Goal: Task Accomplishment & Management: Complete application form

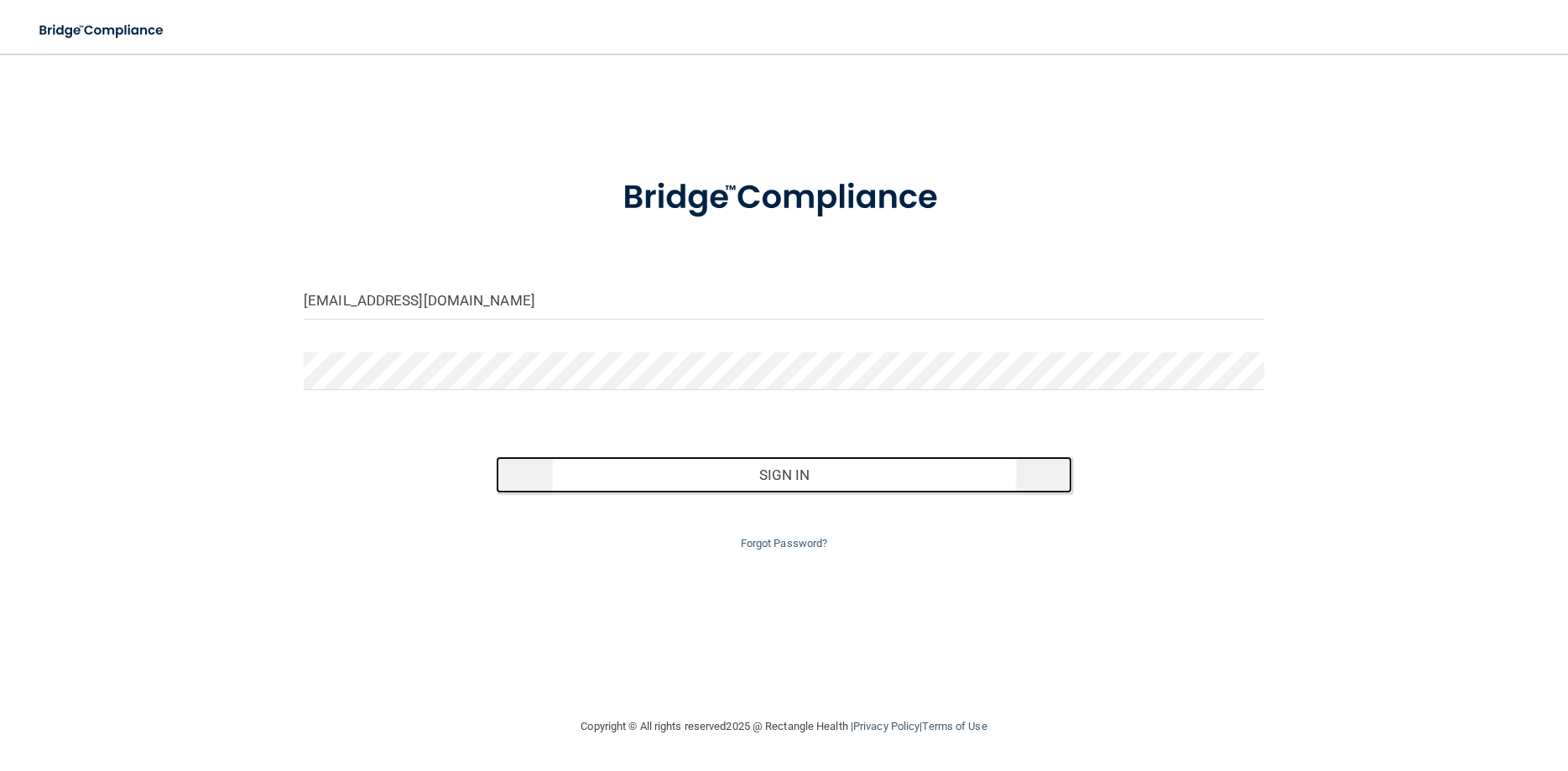
click at [720, 481] on button "Sign In" at bounding box center [784, 474] width 576 height 37
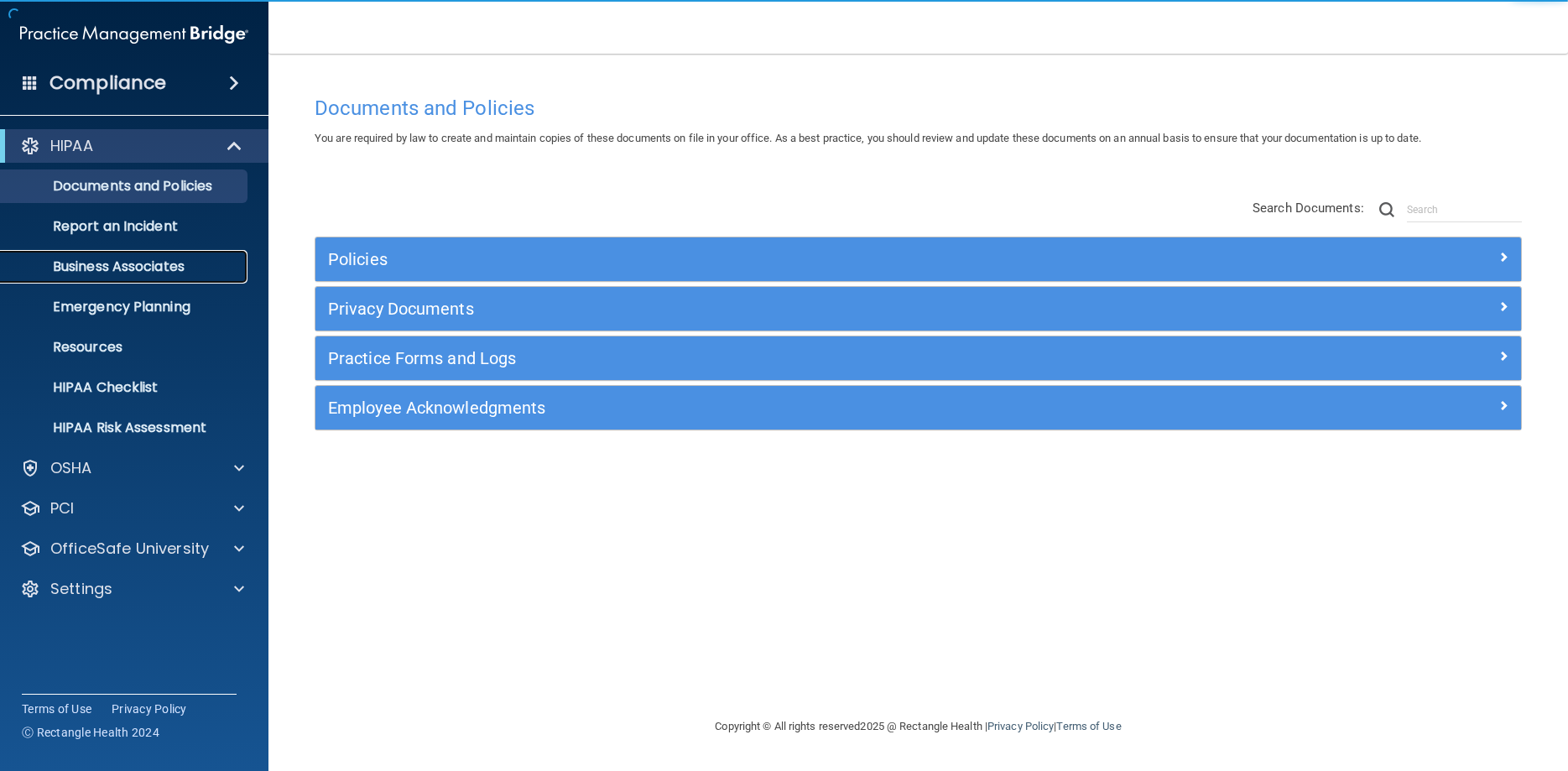
click at [147, 272] on p "Business Associates" at bounding box center [126, 267] width 229 height 17
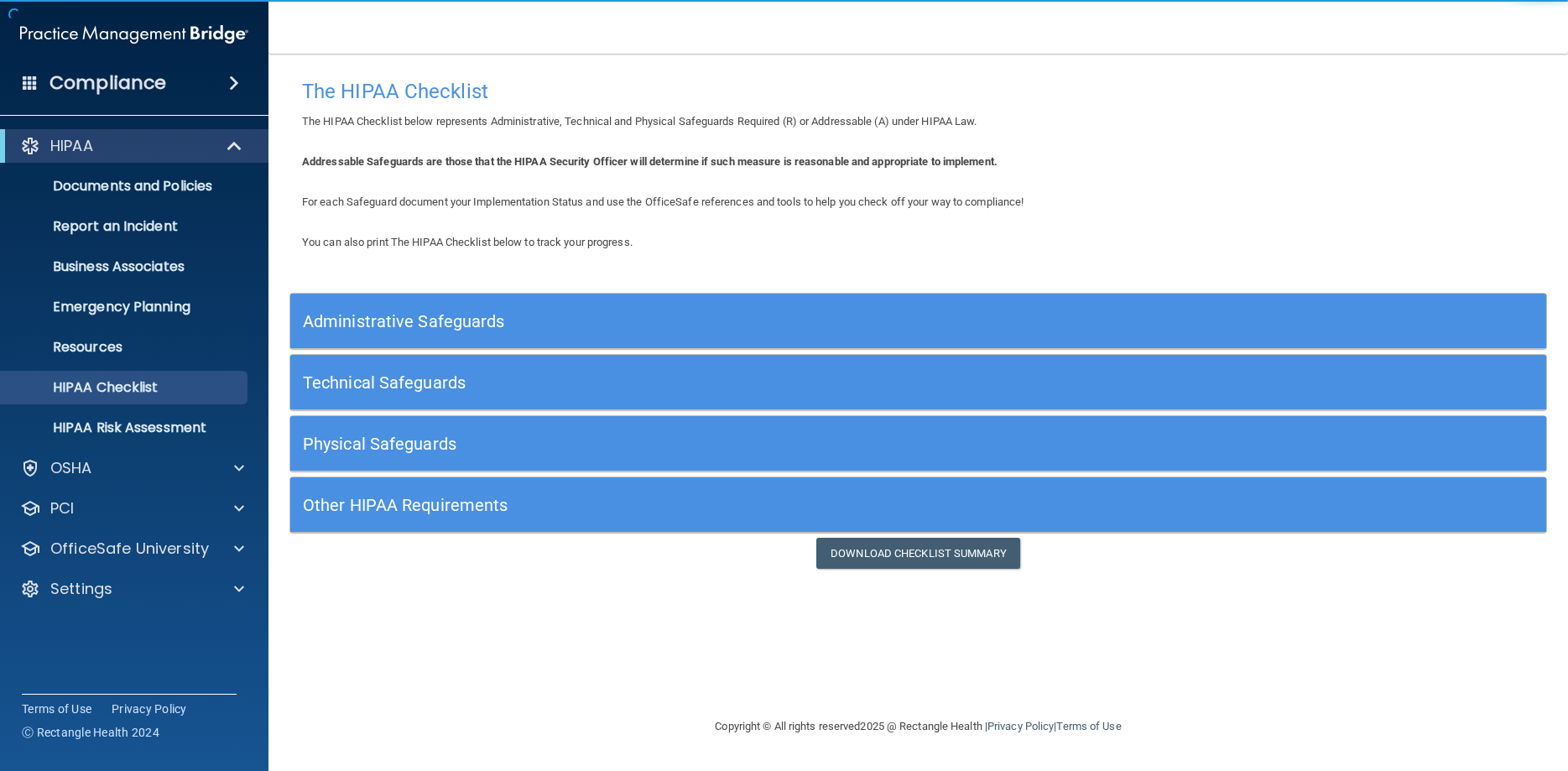
click at [677, 314] on h5 "Administrative Safeguards" at bounding box center [760, 321] width 917 height 18
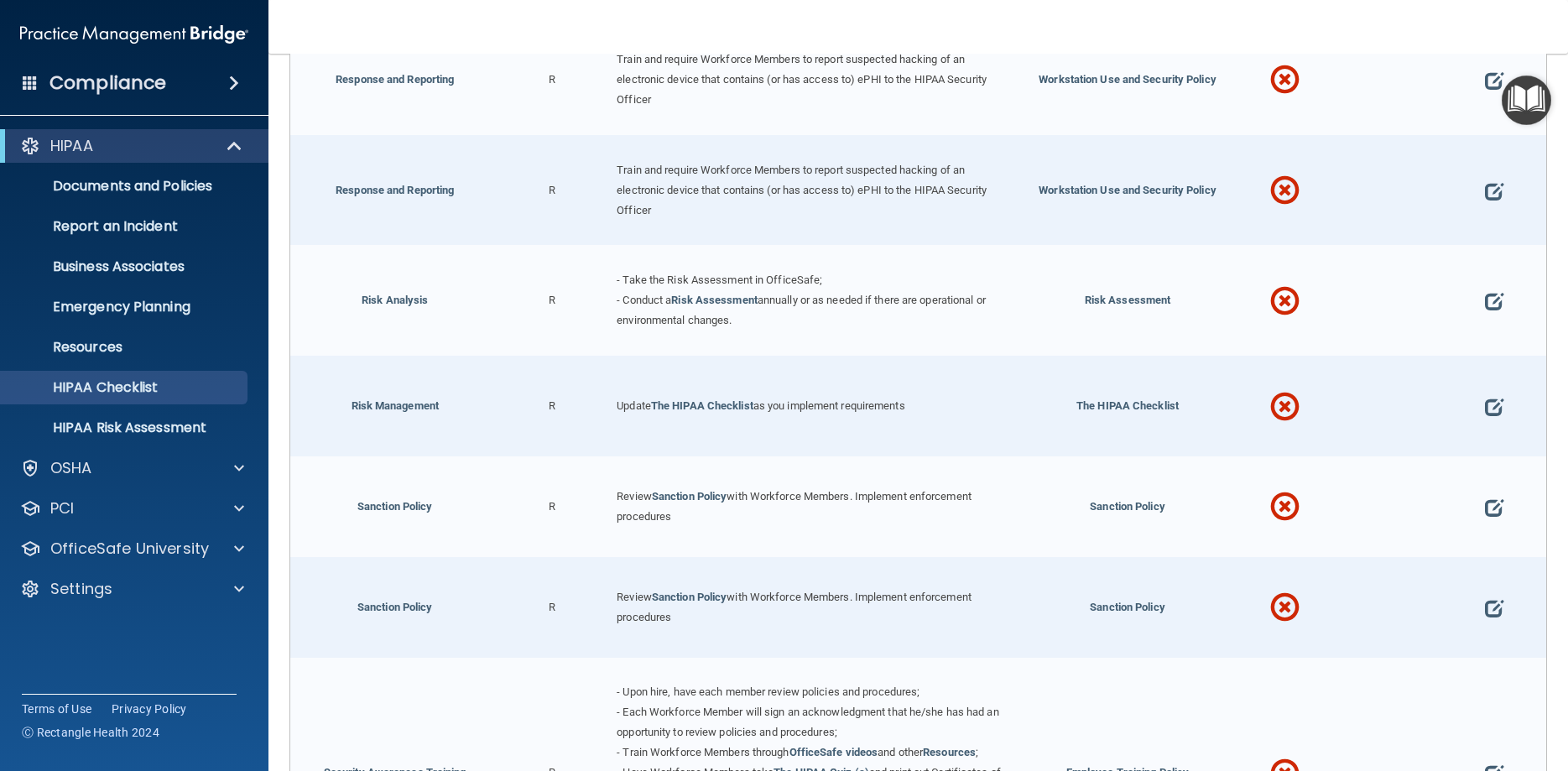
scroll to position [1888, 0]
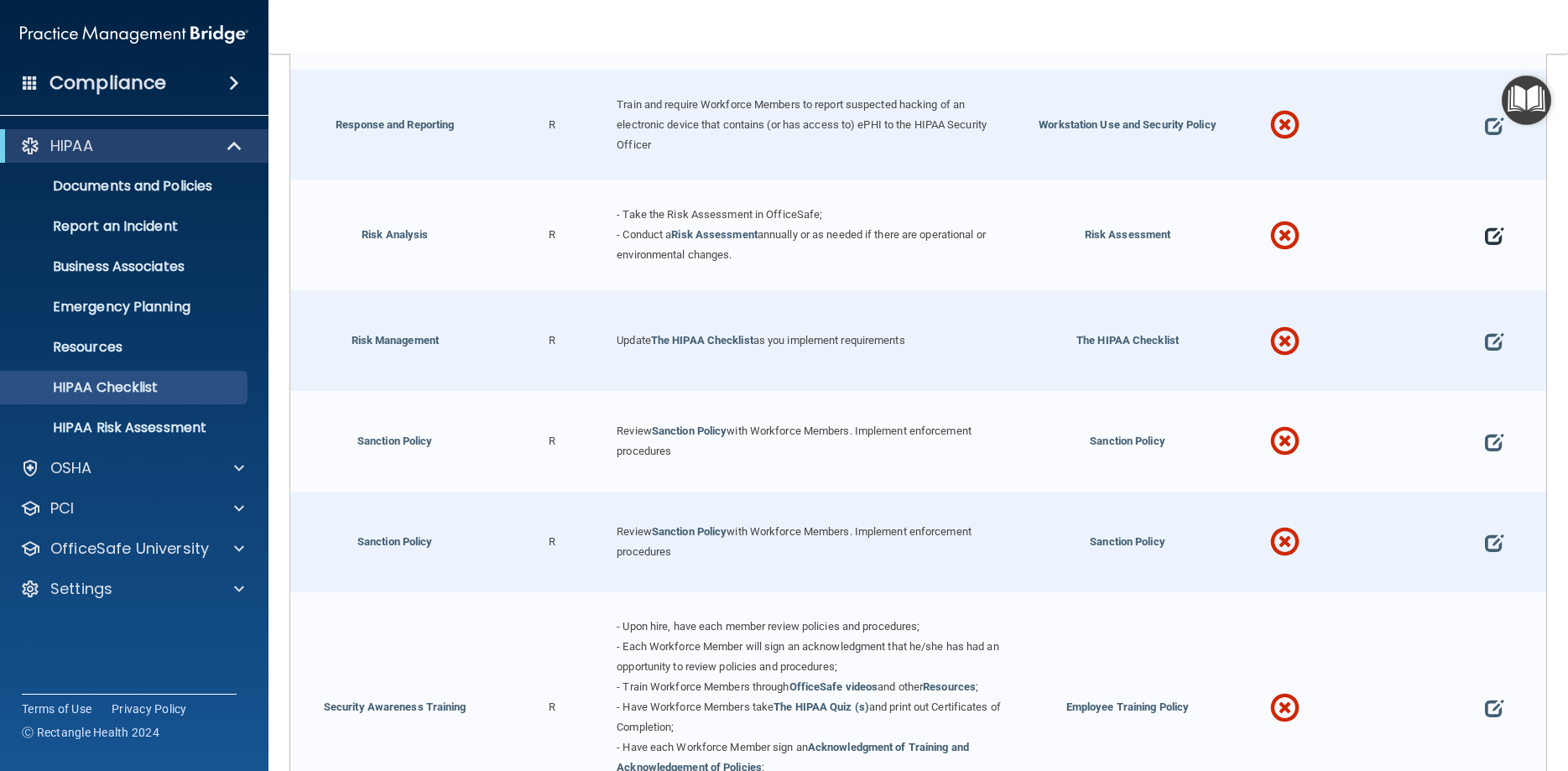
click at [1498, 255] on span at bounding box center [1494, 235] width 18 height 50
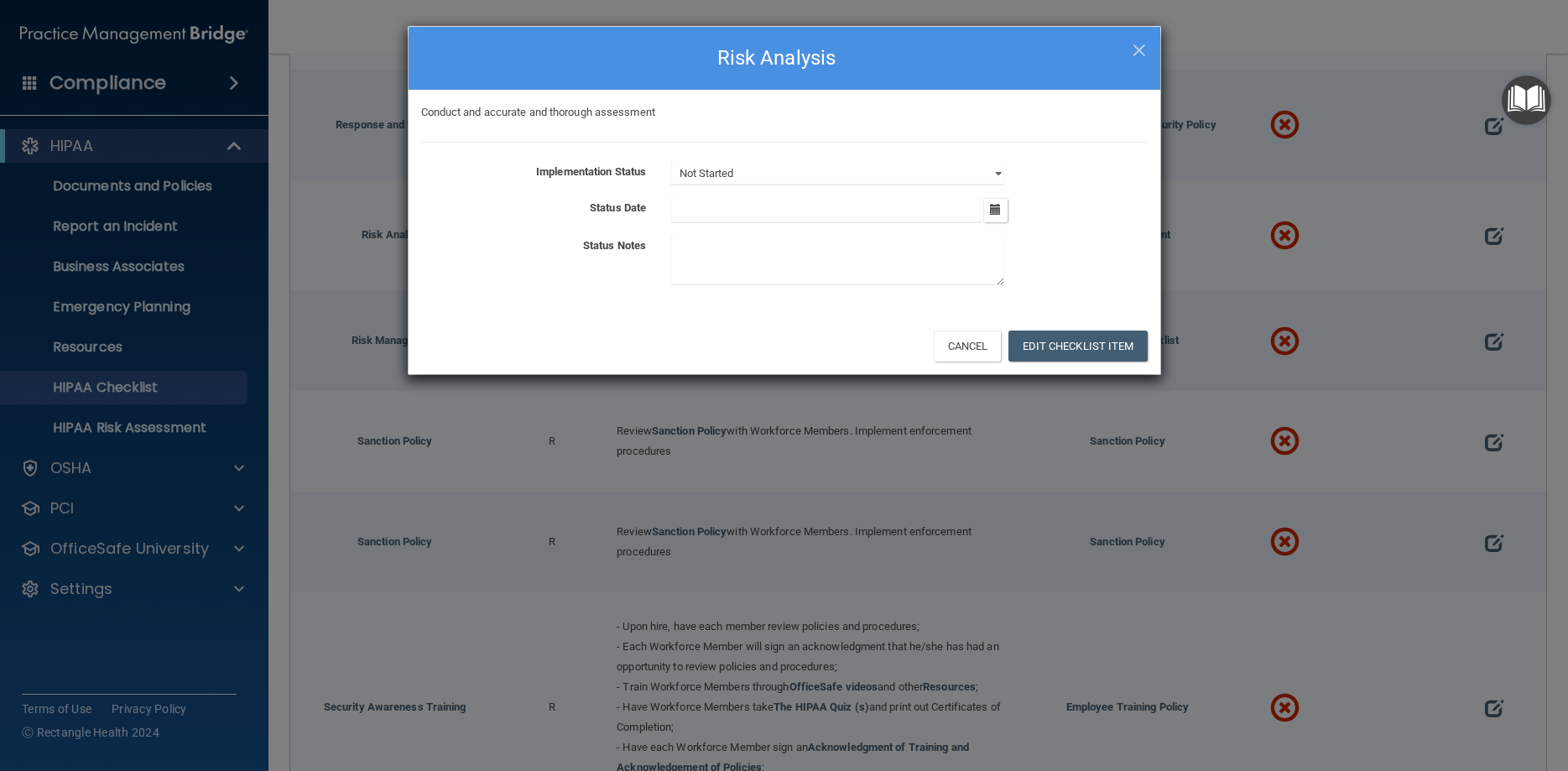
click at [821, 209] on input "text" at bounding box center [826, 211] width 310 height 26
click at [996, 211] on icon "button" at bounding box center [995, 210] width 11 height 11
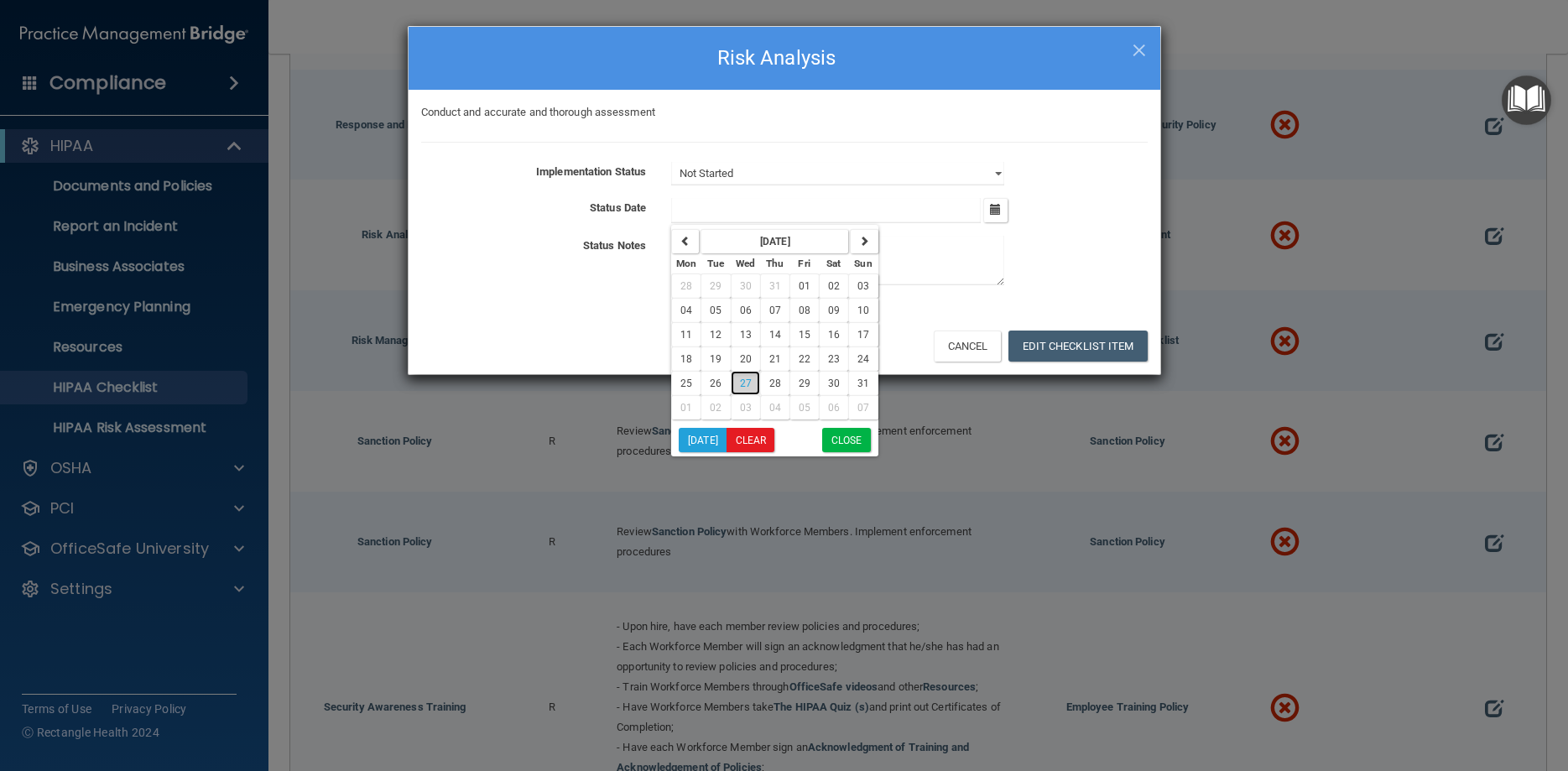
click at [738, 384] on button "27" at bounding box center [745, 383] width 29 height 25
type input "8/27/25"
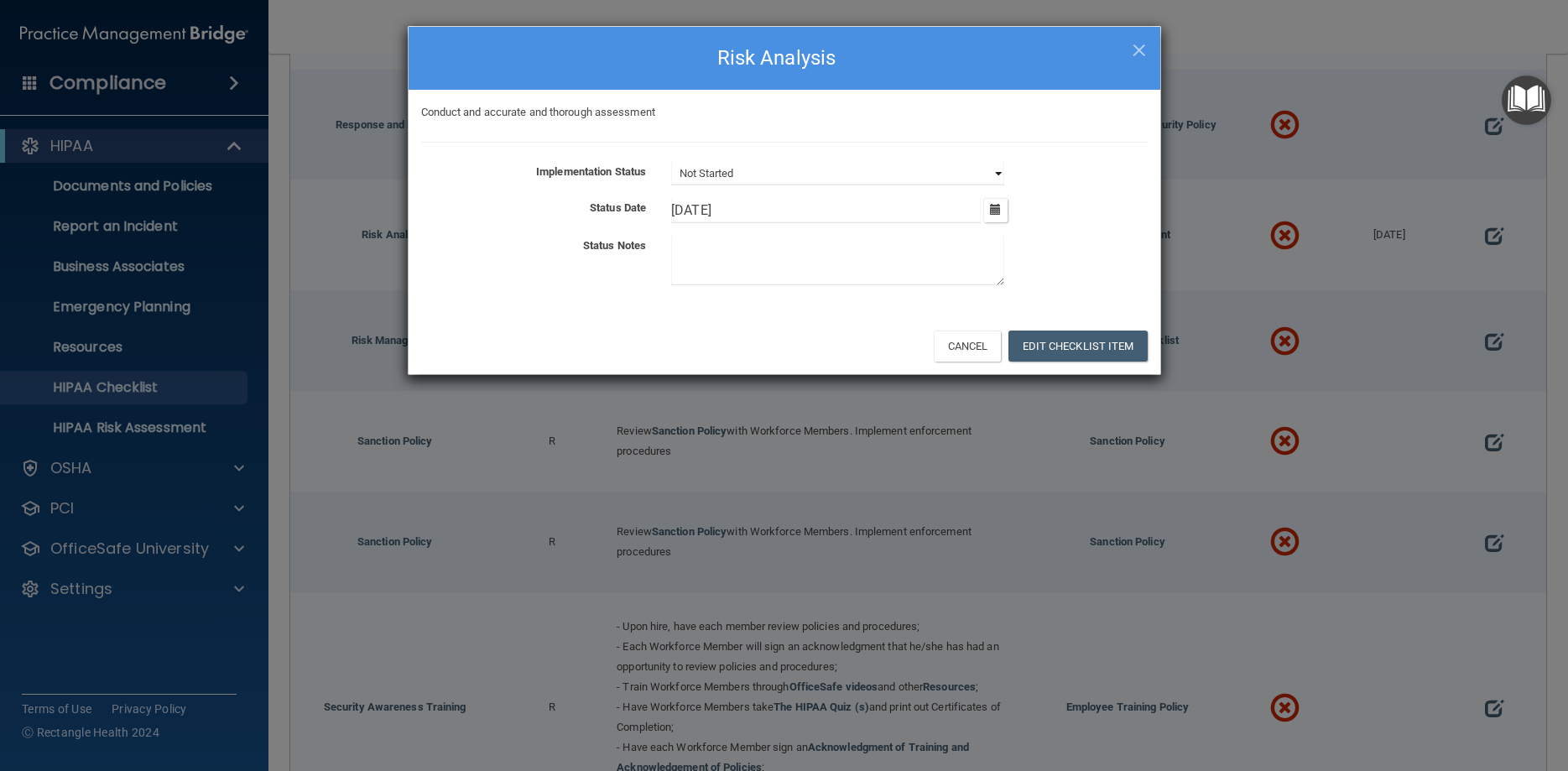
click at [671, 162] on select "Not Started In Progress Completed" at bounding box center [837, 174] width 333 height 24
select select "completed"
click option "Completed" at bounding box center [0, 0] width 0 height 0
click at [1059, 340] on button "Edit Checklist Item" at bounding box center [1078, 346] width 139 height 31
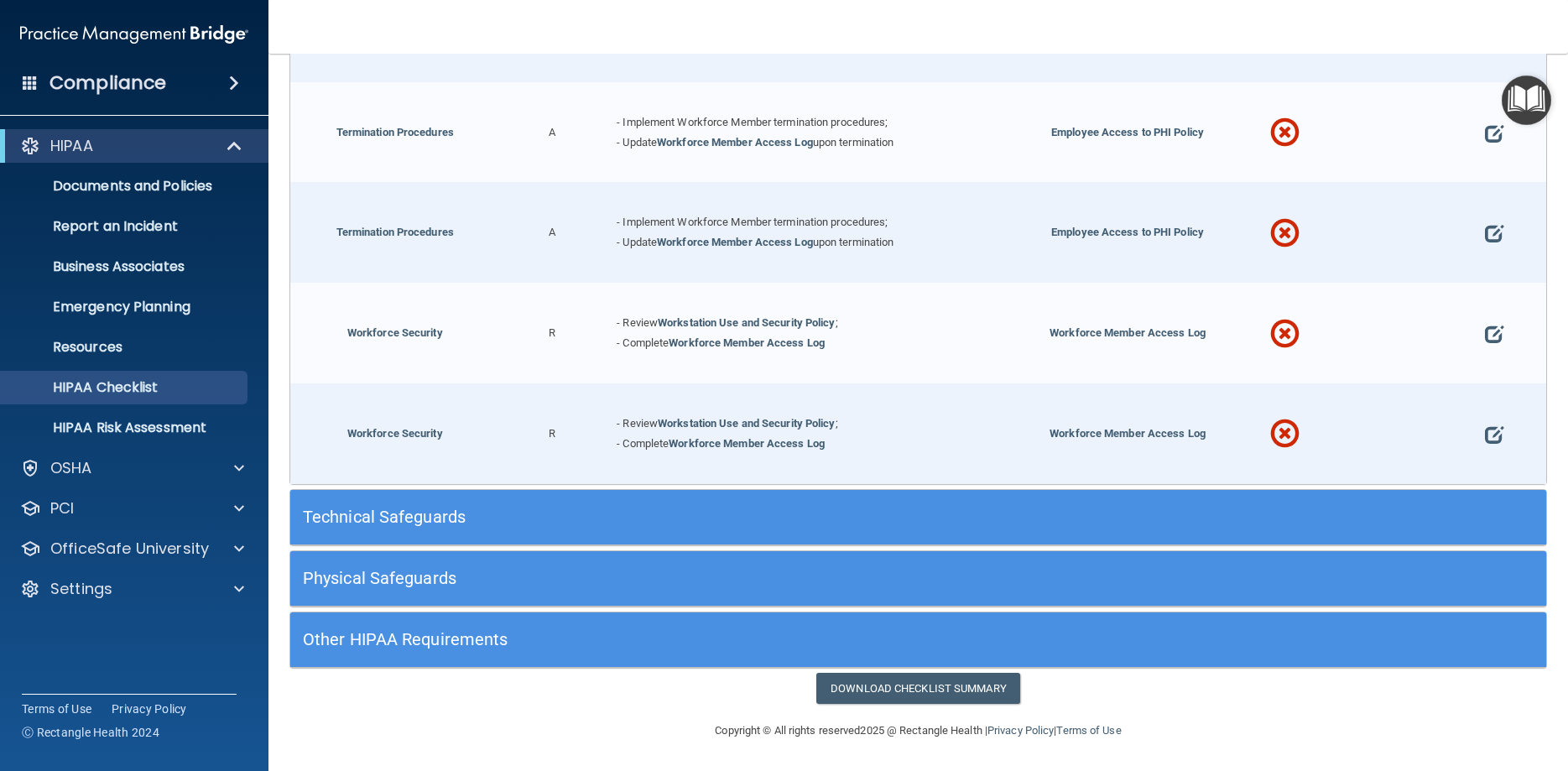
scroll to position [3097, 0]
click at [794, 573] on div "Physical Safeguards" at bounding box center [761, 578] width 942 height 38
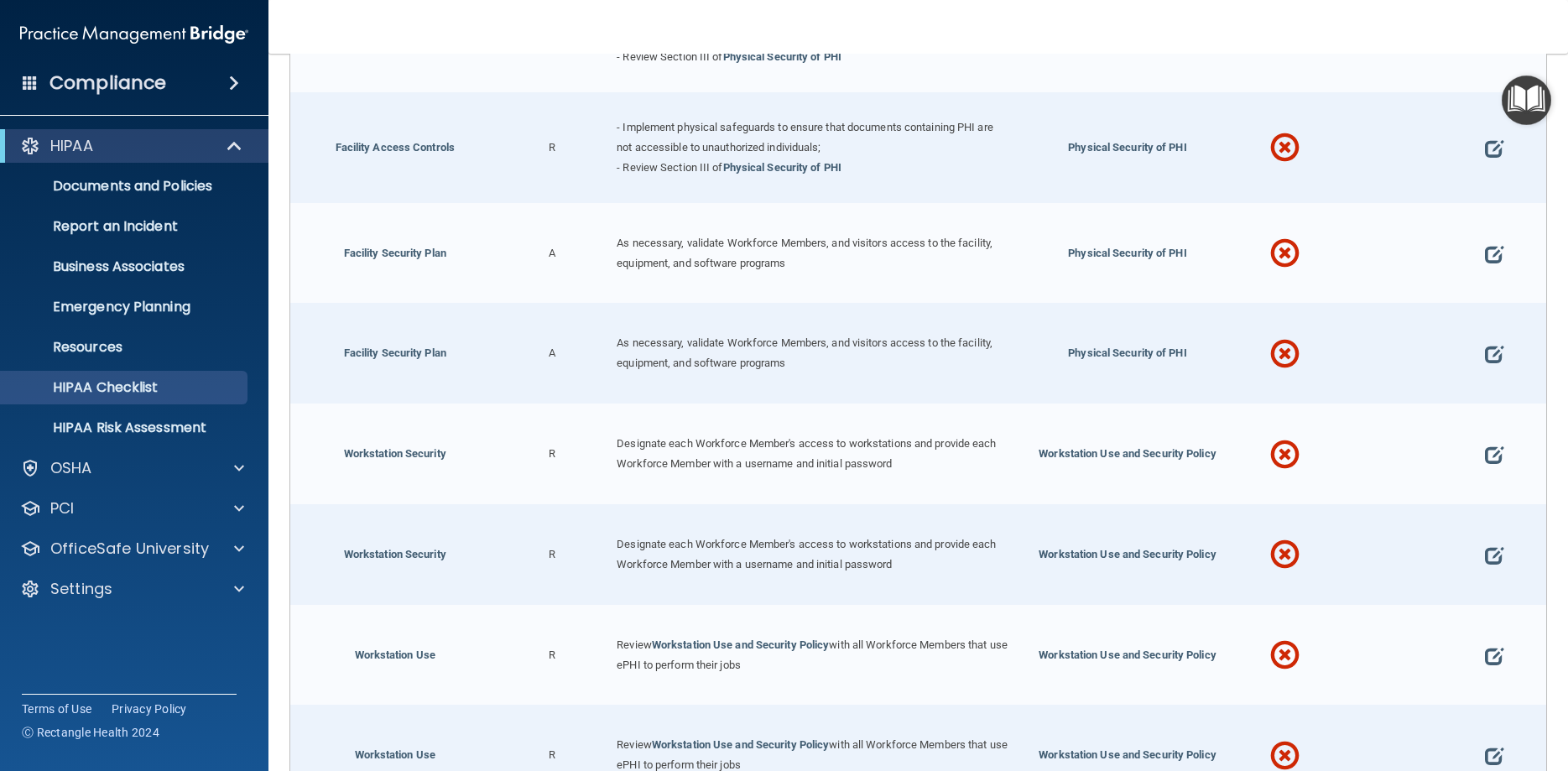
scroll to position [4601, 0]
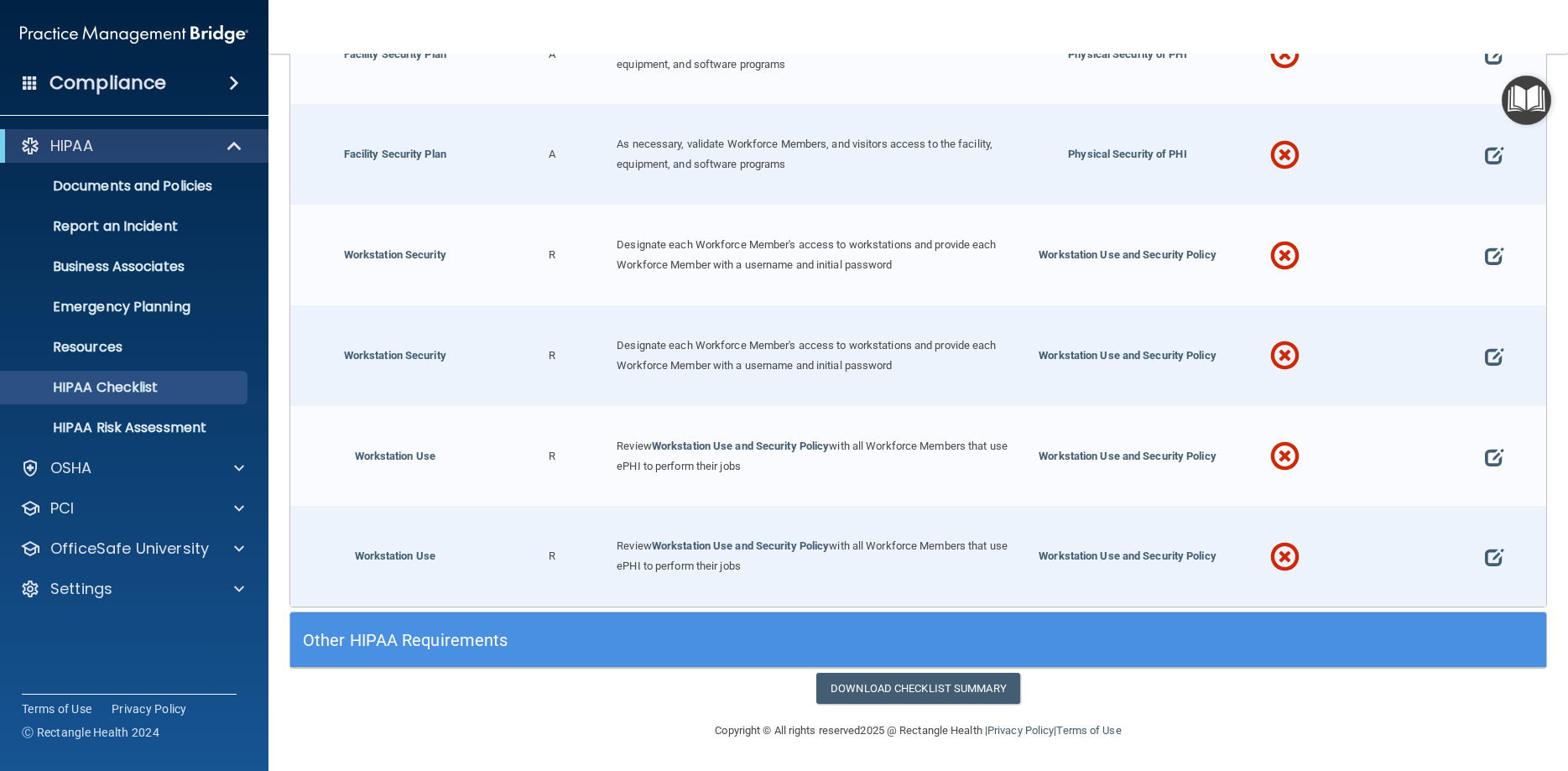
click at [765, 649] on h5 "Other HIPAA Requirements" at bounding box center [760, 640] width 917 height 18
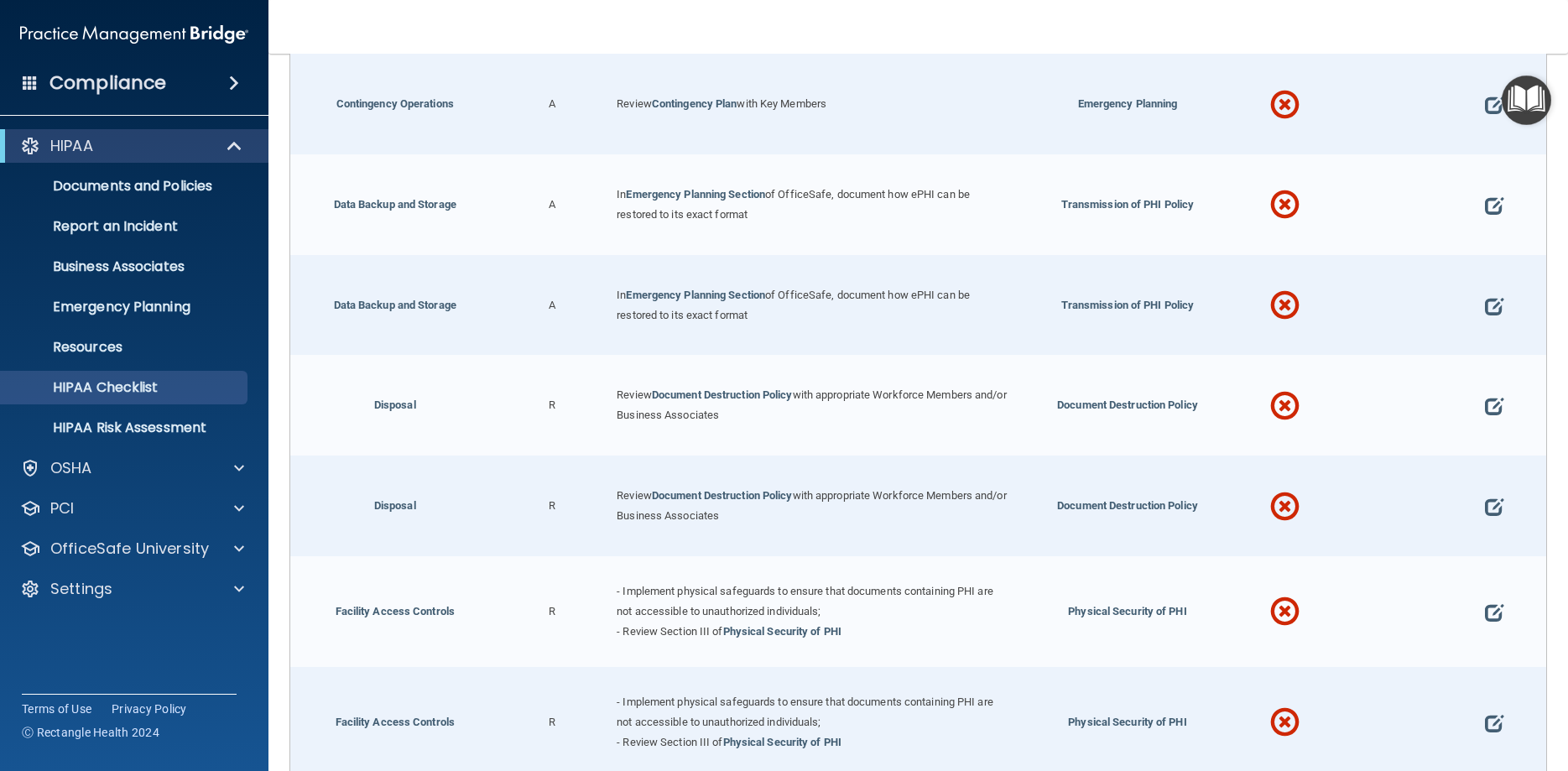
scroll to position [3428, 0]
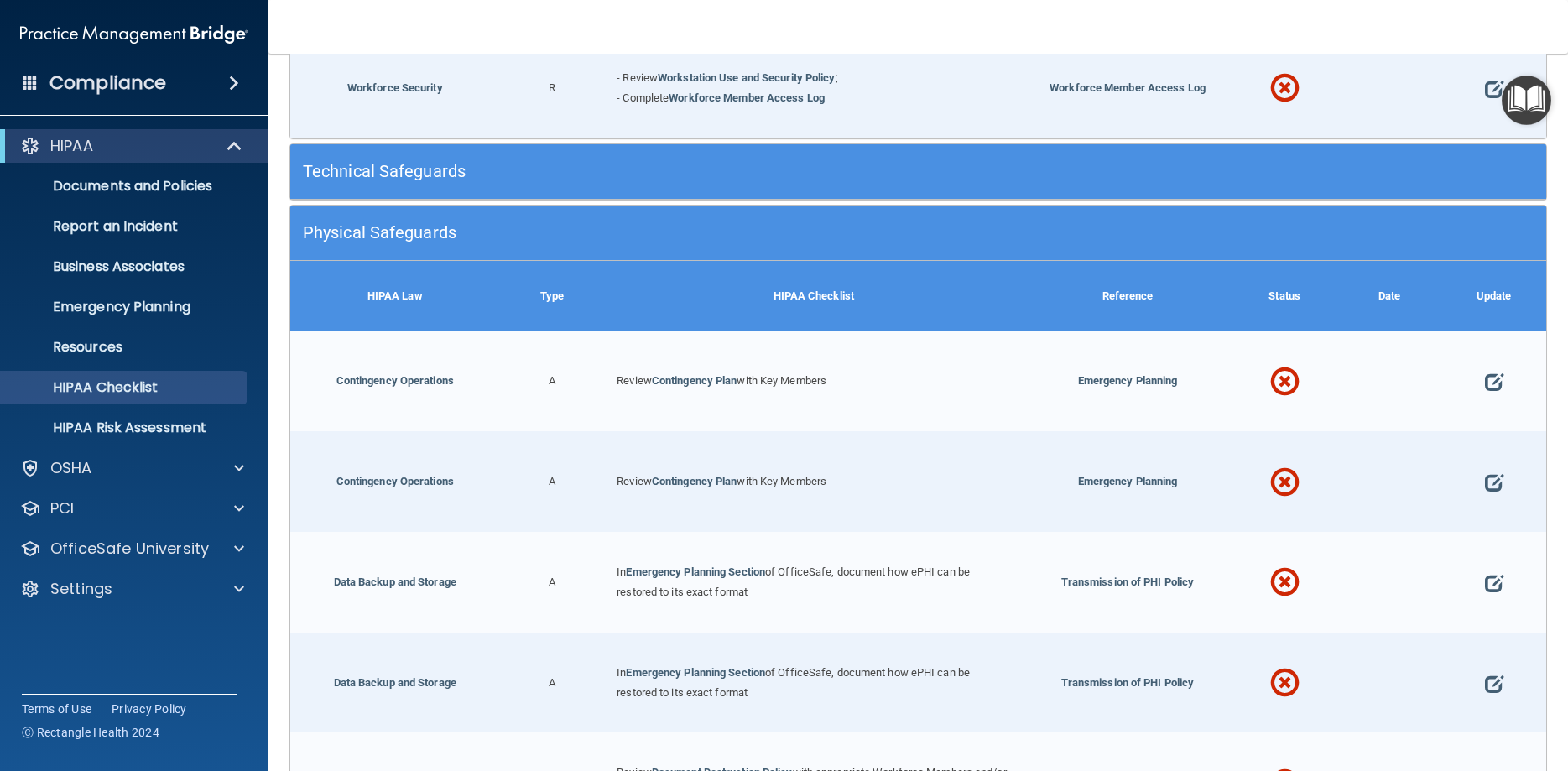
click at [660, 180] on h5 "Technical Safeguards" at bounding box center [760, 171] width 917 height 18
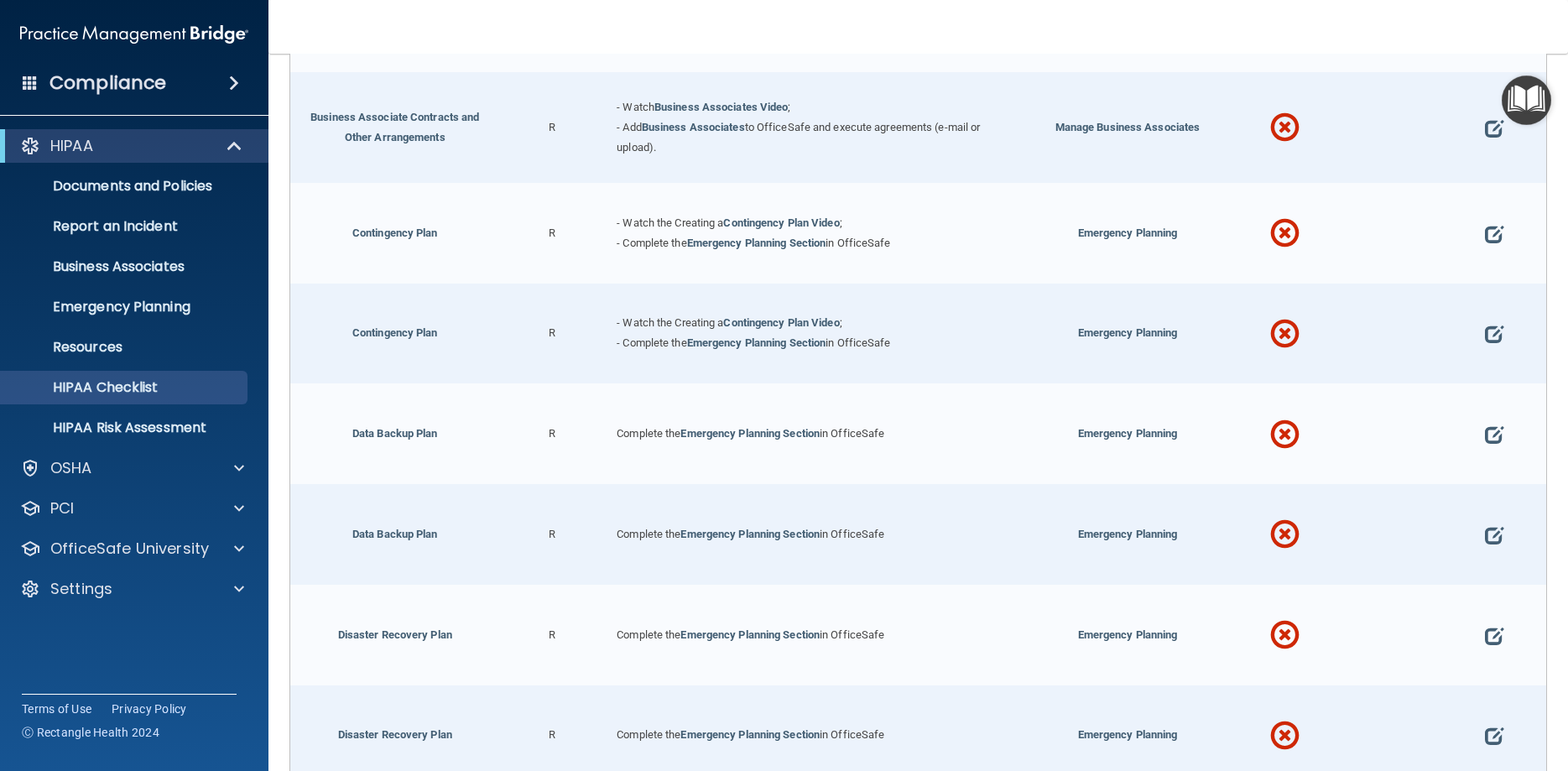
scroll to position [559, 0]
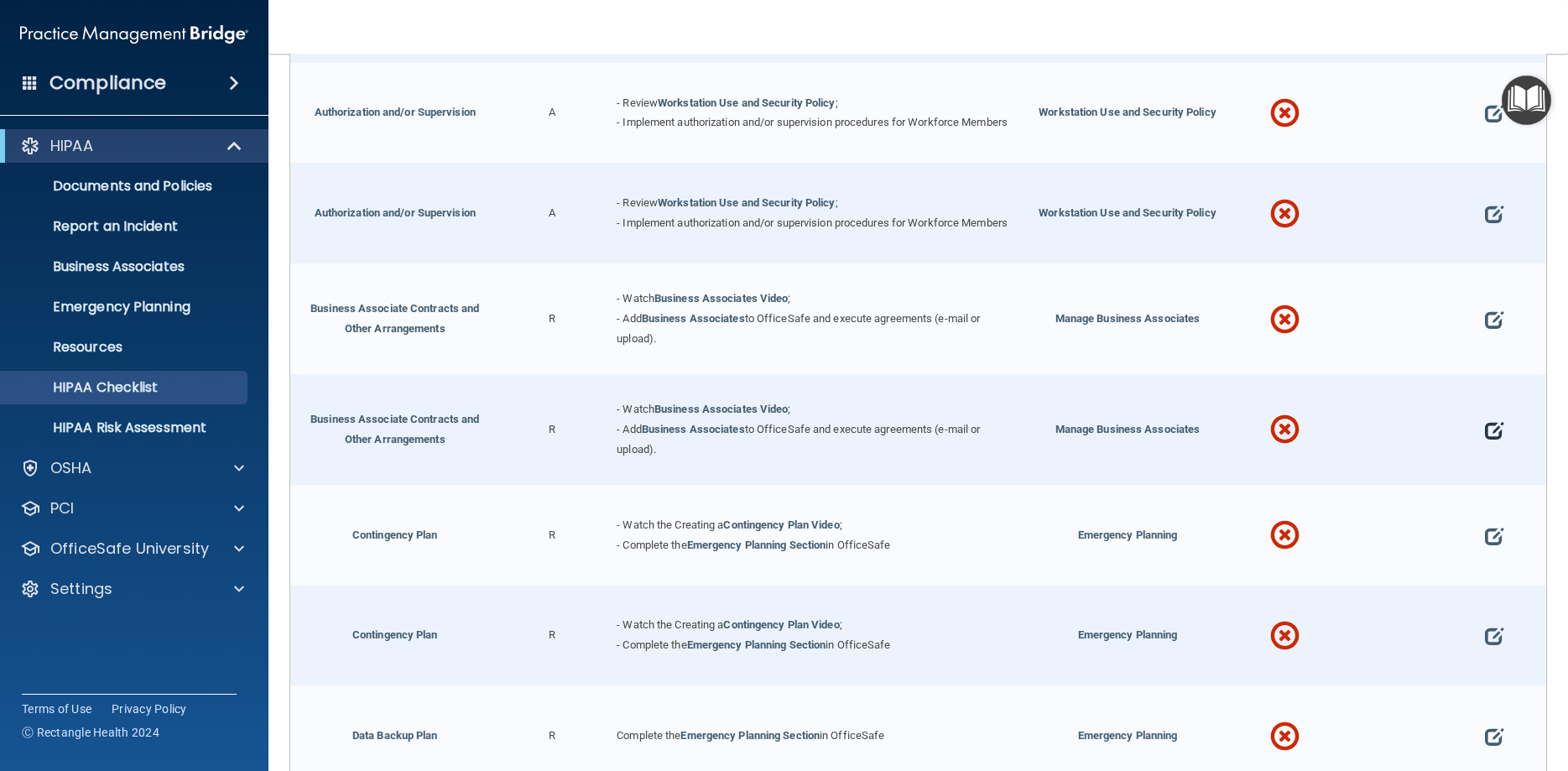
click at [1492, 453] on span at bounding box center [1494, 430] width 18 height 50
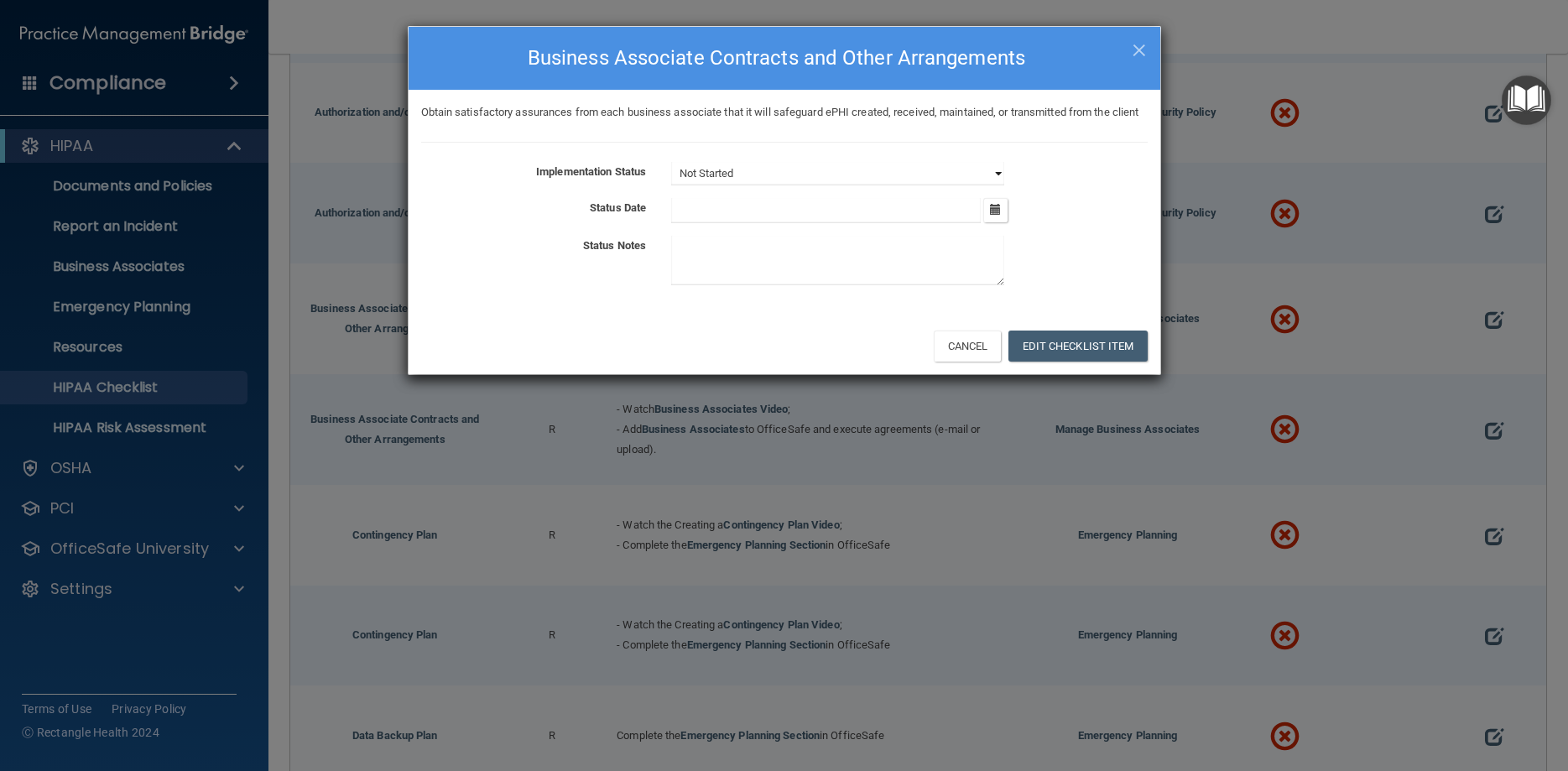
click at [671, 162] on select "Not Started In Progress Completed" at bounding box center [837, 174] width 333 height 24
select select "completed"
click option "Completed" at bounding box center [0, 0] width 0 height 0
click at [740, 223] on input "text" at bounding box center [826, 211] width 310 height 26
click at [991, 223] on button "button" at bounding box center [995, 211] width 25 height 25
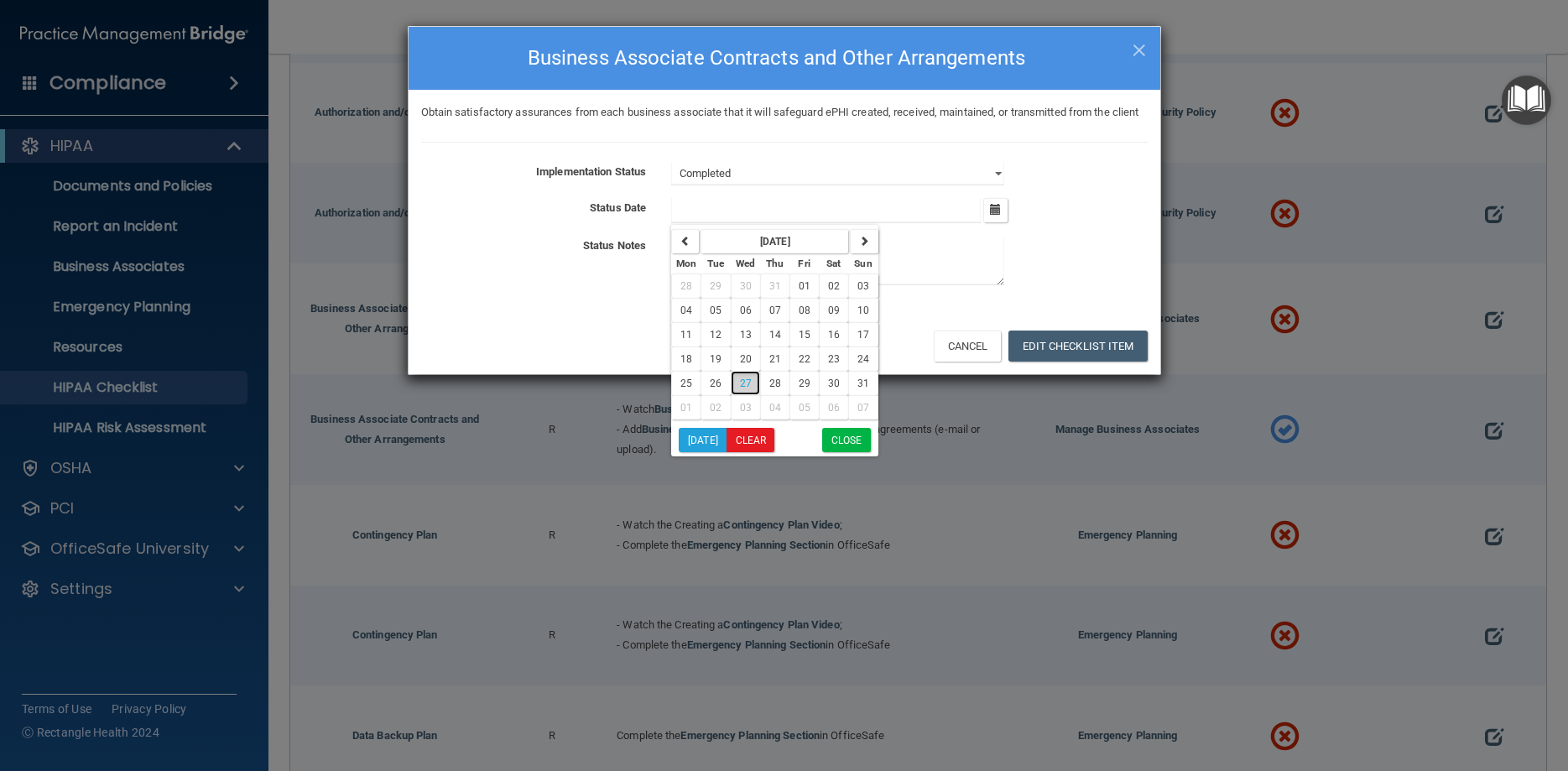
click at [748, 390] on span "27" at bounding box center [746, 383] width 11 height 11
type input "8/27/25"
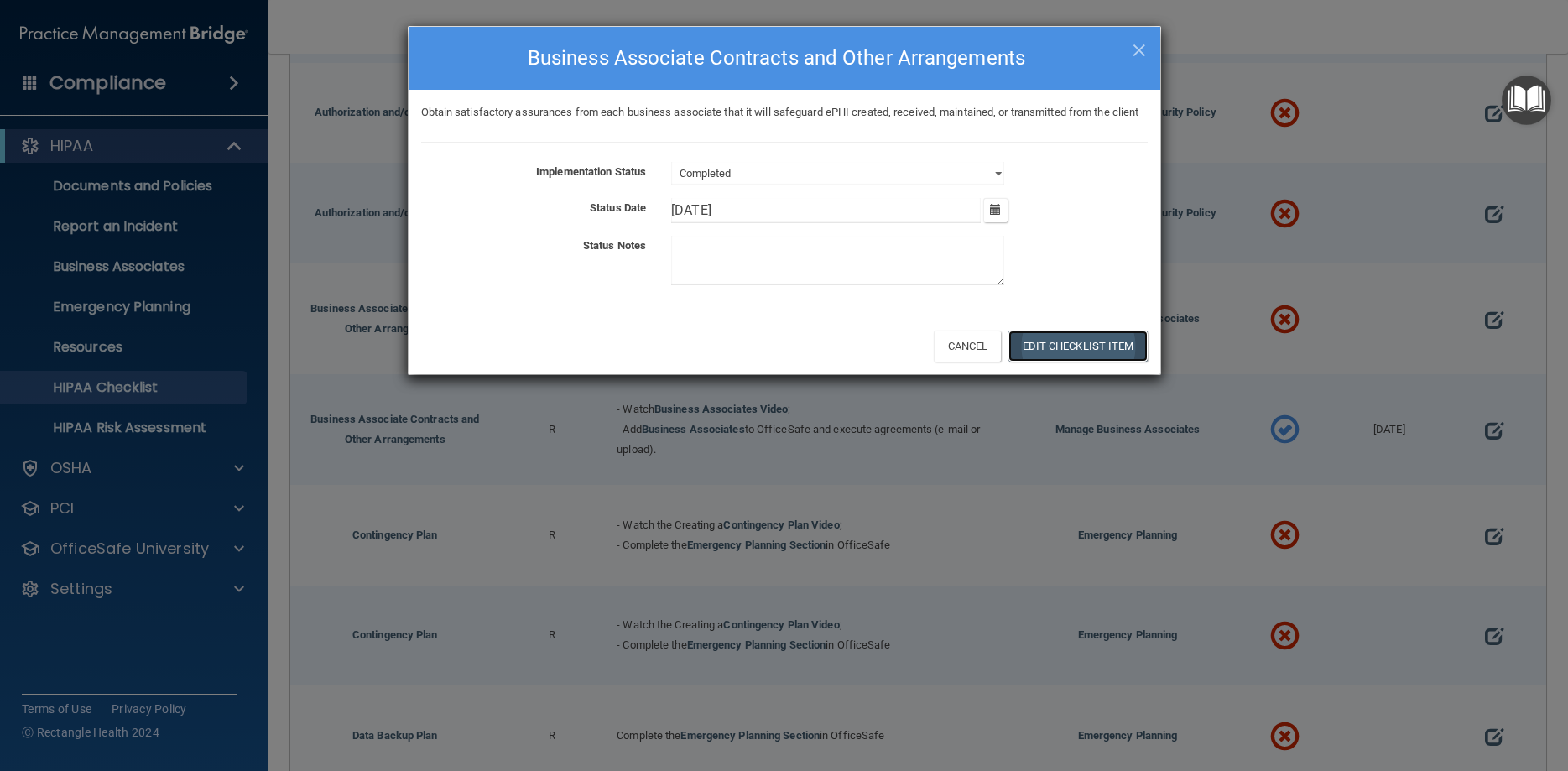
click at [1067, 361] on button "Edit Checklist Item" at bounding box center [1078, 346] width 139 height 31
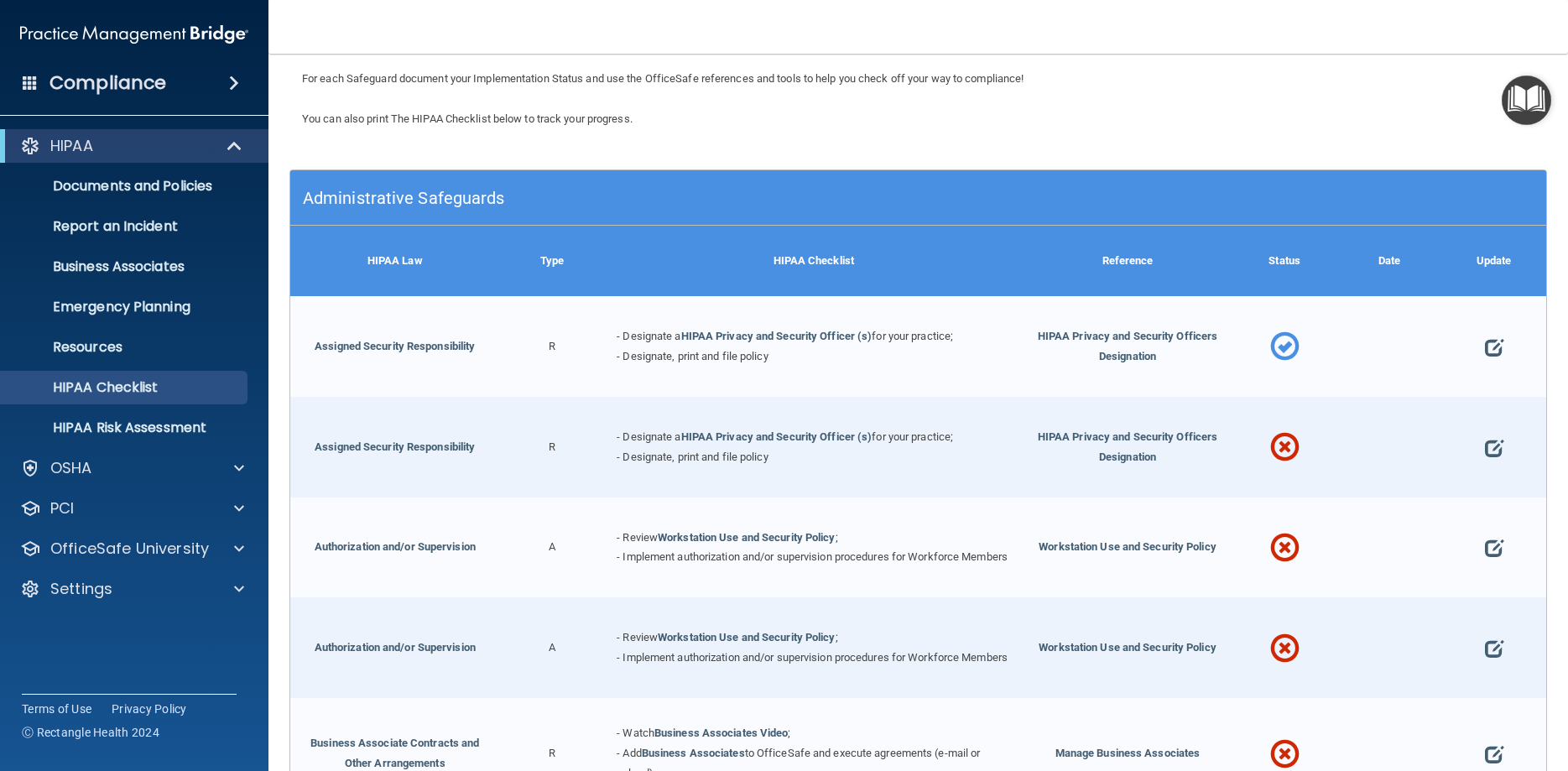
scroll to position [0, 0]
